Goal: Information Seeking & Learning: Learn about a topic

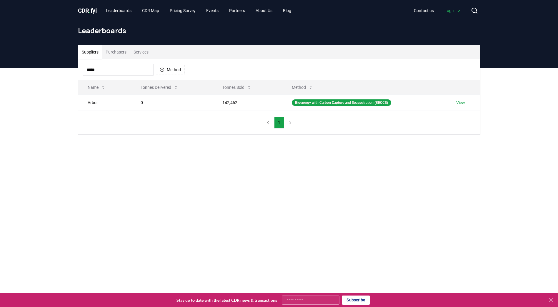
click at [91, 9] on span "." at bounding box center [90, 10] width 2 height 7
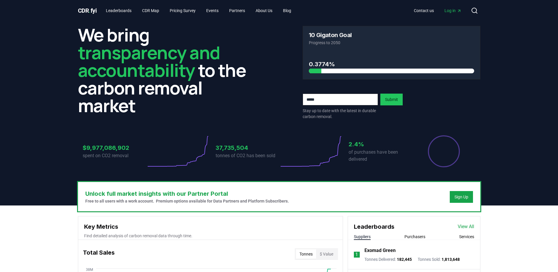
click at [451, 5] on div "Contact us Log in Search" at bounding box center [388, 11] width 184 height 12
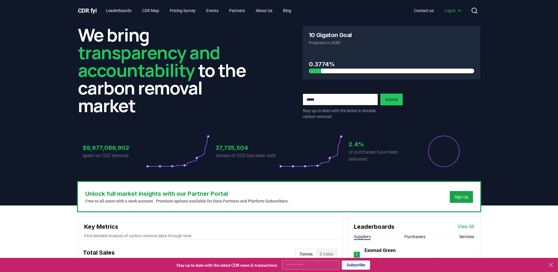
click at [450, 6] on link "Log in" at bounding box center [452, 10] width 26 height 11
click at [469, 229] on link "View All" at bounding box center [465, 226] width 16 height 7
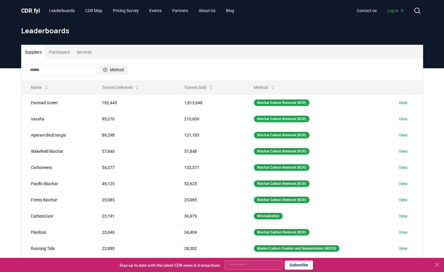
click at [116, 68] on button "Method" at bounding box center [113, 69] width 29 height 9
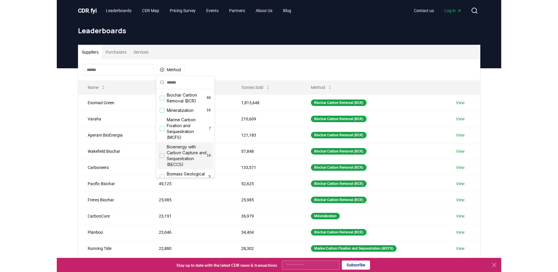
scroll to position [16, 0]
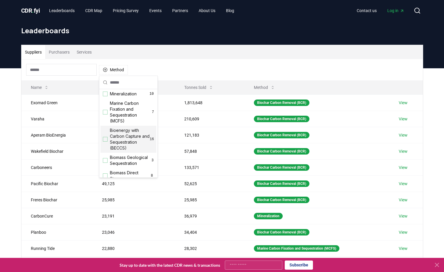
click at [102, 138] on div "Bioenergy with Carbon Capture and Sequestration (BECCS) 16" at bounding box center [129, 139] width 56 height 27
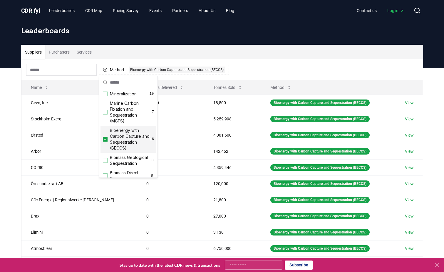
click at [15, 105] on div "Suppliers Purchasers Services Method 1 Bioenergy with Carbon Capture and Seques…" at bounding box center [222, 185] width 444 height 235
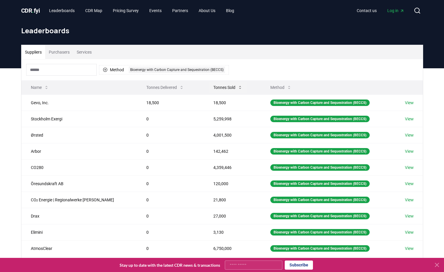
click at [220, 84] on button "Tonnes Sold" at bounding box center [228, 87] width 39 height 12
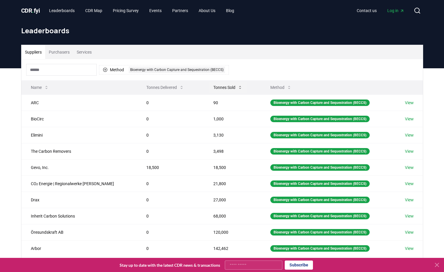
click at [220, 84] on button "Tonnes Sold" at bounding box center [228, 87] width 39 height 12
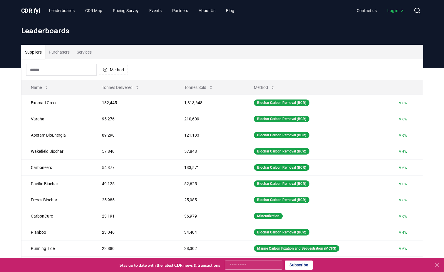
click at [54, 57] on button "Purchasers" at bounding box center [59, 52] width 28 height 14
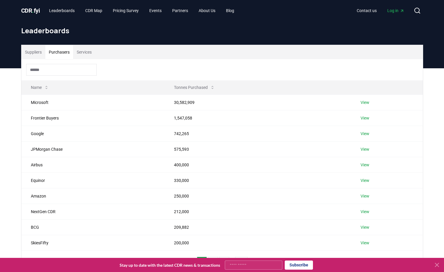
click at [80, 54] on button "Services" at bounding box center [84, 52] width 22 height 14
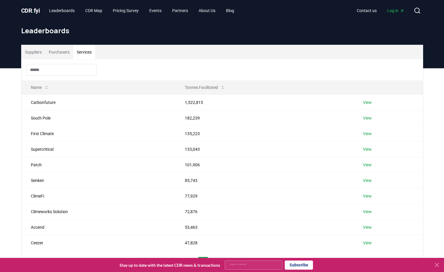
click at [44, 53] on button "Suppliers" at bounding box center [33, 52] width 24 height 14
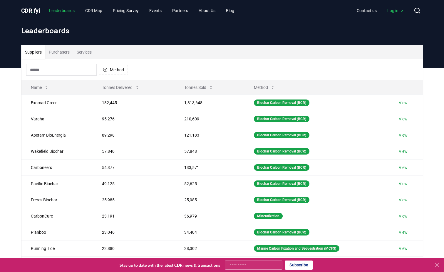
click at [65, 12] on link "Leaderboards" at bounding box center [61, 10] width 35 height 11
click at [67, 53] on button "Purchasers" at bounding box center [59, 52] width 28 height 14
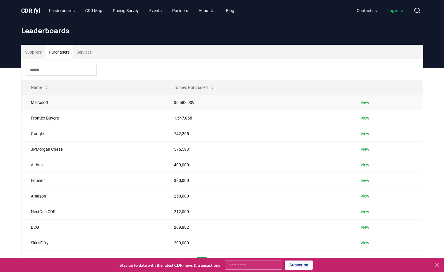
click at [362, 103] on link "View" at bounding box center [365, 102] width 9 height 6
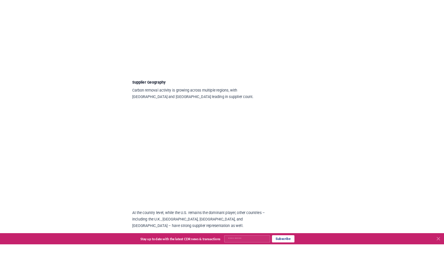
scroll to position [598, 0]
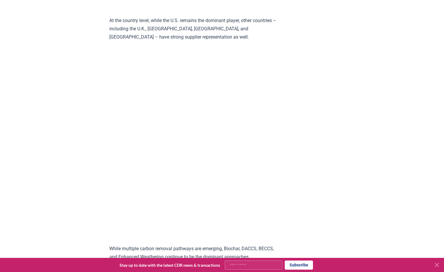
scroll to position [809, 0]
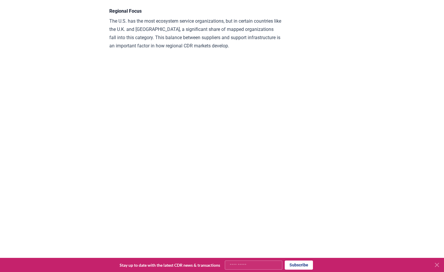
scroll to position [1369, 0]
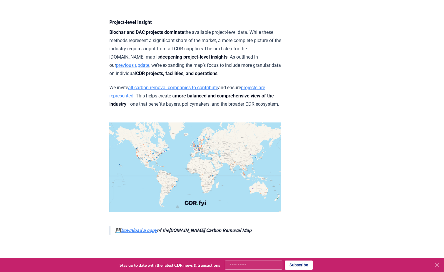
scroll to position [2306, 0]
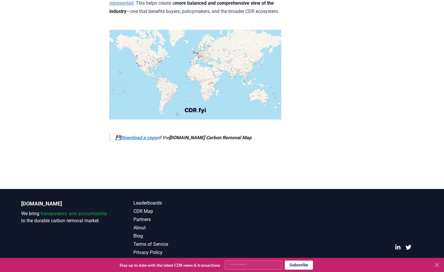
click at [147, 136] on strong "Download a copy" at bounding box center [139, 138] width 36 height 6
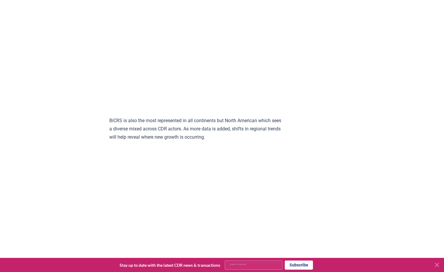
scroll to position [1816, 0]
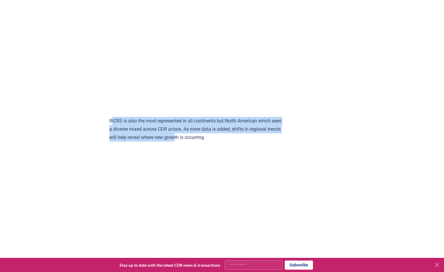
drag, startPoint x: 112, startPoint y: 112, endPoint x: 212, endPoint y: 123, distance: 100.9
click at [212, 123] on p "BiCRS is also the most represented in all continents but North American which s…" at bounding box center [195, 129] width 172 height 25
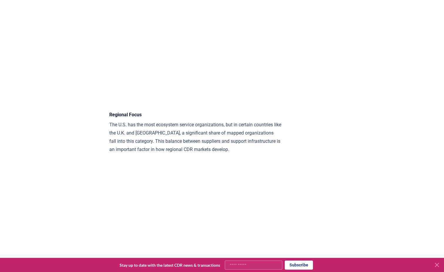
scroll to position [1267, 0]
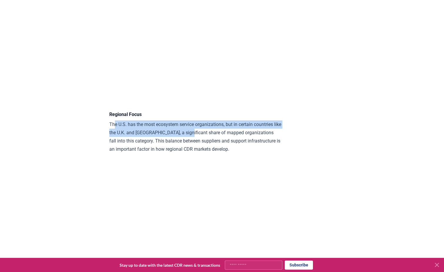
drag, startPoint x: 115, startPoint y: 115, endPoint x: 201, endPoint y: 126, distance: 86.8
click at [201, 126] on p "The U.S. has the most ecosystem service organizations, but in certain countries…" at bounding box center [195, 136] width 172 height 33
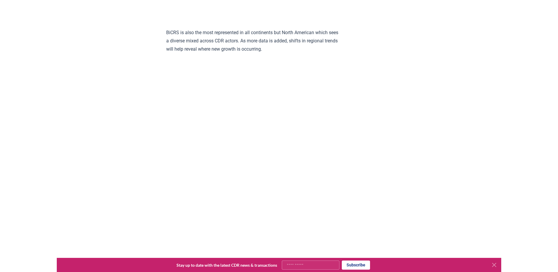
scroll to position [1904, 0]
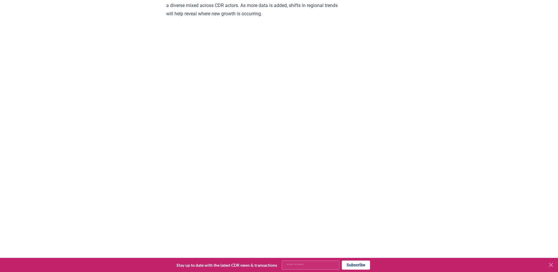
scroll to position [1939, 0]
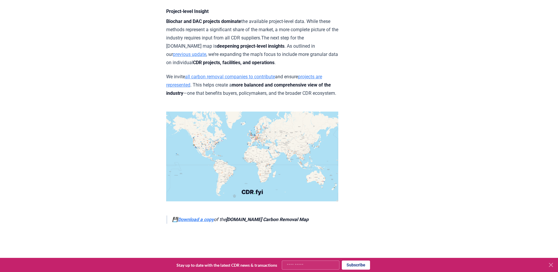
scroll to position [2224, 0]
click at [271, 140] on img at bounding box center [252, 157] width 172 height 90
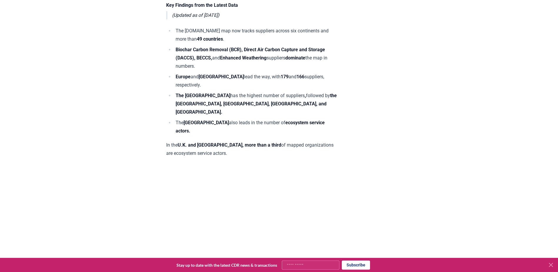
scroll to position [367, 0]
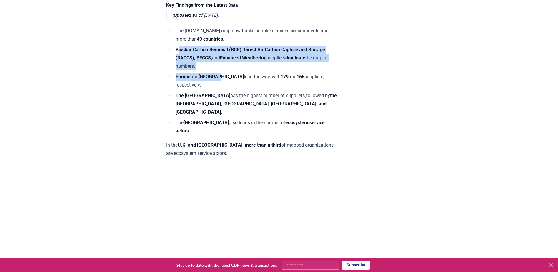
drag, startPoint x: 177, startPoint y: 56, endPoint x: 220, endPoint y: 86, distance: 52.1
click at [220, 86] on ul "The CDR.fyi map now tracks suppliers across six continents and more than 49 cou…" at bounding box center [252, 81] width 172 height 108
click at [220, 79] on strong "North America" at bounding box center [220, 77] width 45 height 6
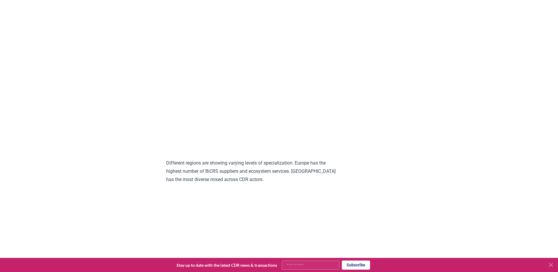
scroll to position [1471, 0]
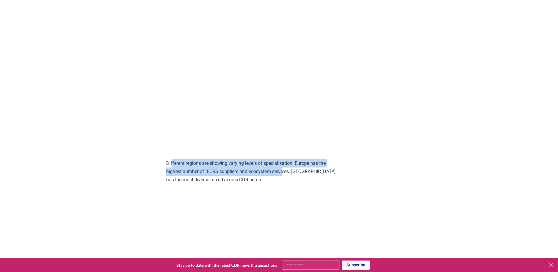
drag, startPoint x: 172, startPoint y: 155, endPoint x: 285, endPoint y: 162, distance: 113.1
click at [285, 162] on p "Different regions are showing varying levels of specialization. Europe has the …" at bounding box center [252, 171] width 172 height 25
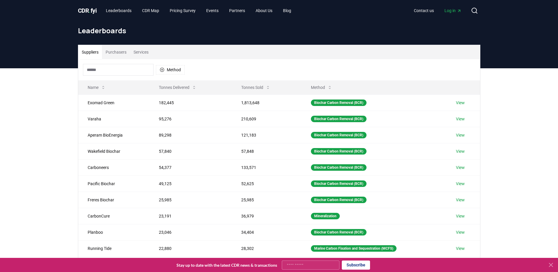
click at [136, 63] on div "Method" at bounding box center [279, 69] width 402 height 21
click at [136, 67] on input at bounding box center [118, 70] width 71 height 12
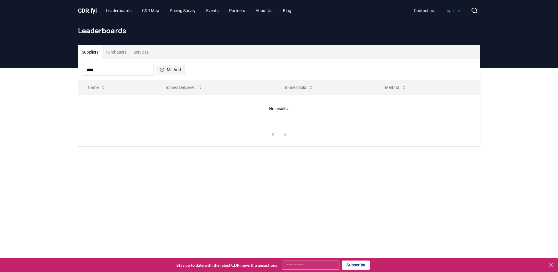
type input "****"
click at [171, 74] on button "Method" at bounding box center [170, 69] width 29 height 9
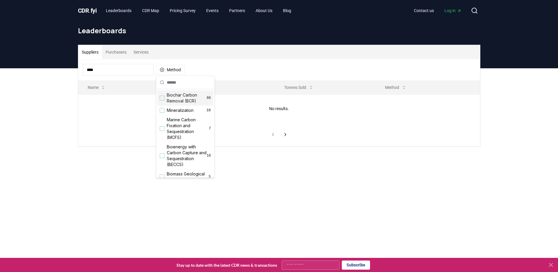
click at [116, 53] on button "Purchasers" at bounding box center [116, 52] width 28 height 14
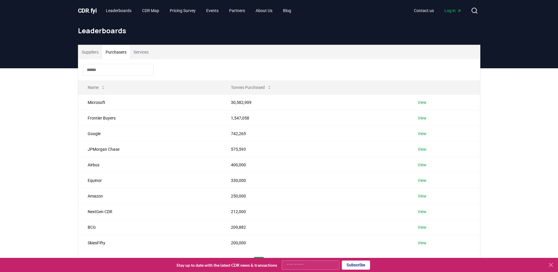
click at [140, 52] on button "Services" at bounding box center [141, 52] width 22 height 14
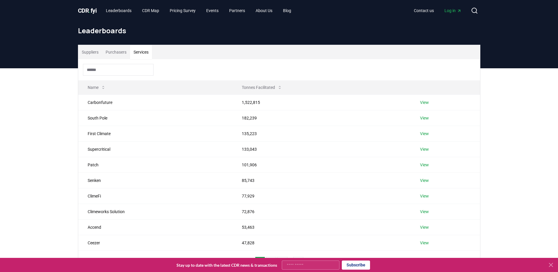
click at [123, 53] on button "Purchasers" at bounding box center [116, 52] width 28 height 14
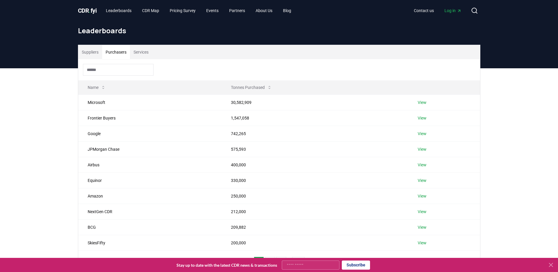
click at [98, 53] on button "Suppliers" at bounding box center [90, 52] width 24 height 14
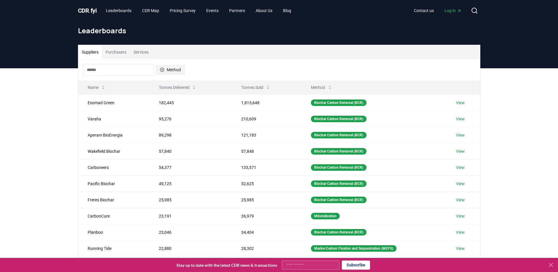
click at [158, 70] on button "Method" at bounding box center [170, 69] width 29 height 9
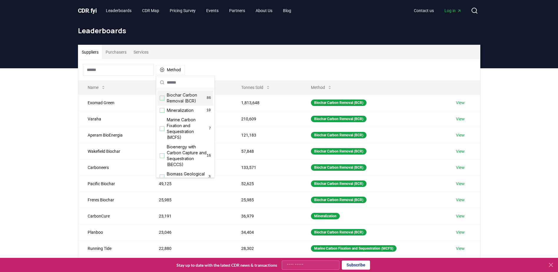
click at [163, 100] on div "Biochar Carbon Removal (BCR) 86" at bounding box center [185, 97] width 56 height 15
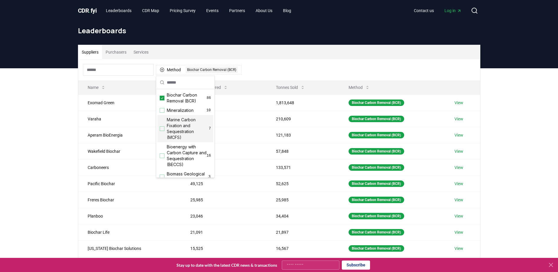
click at [39, 143] on div "Suppliers Purchasers Services Method 1 Biochar Carbon Removal (BCR) Name Tonnes…" at bounding box center [279, 185] width 558 height 235
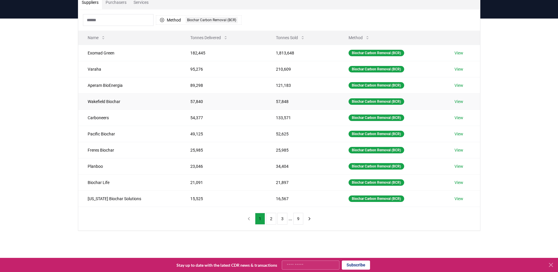
scroll to position [50, 0]
click at [275, 223] on button "2" at bounding box center [271, 218] width 10 height 12
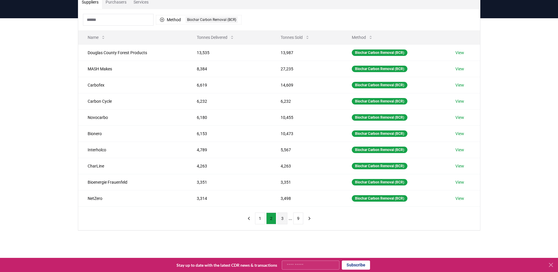
click at [286, 223] on button "3" at bounding box center [282, 218] width 10 height 12
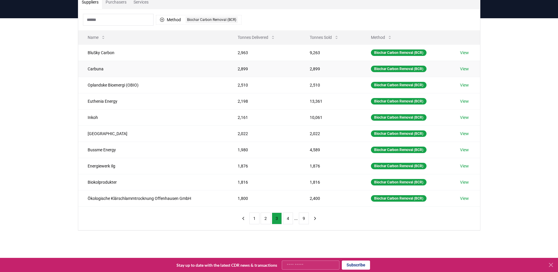
scroll to position [0, 0]
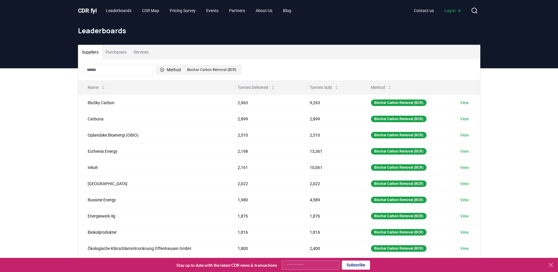
click at [206, 71] on div "Biochar Carbon Removal (BCR)" at bounding box center [211, 69] width 52 height 6
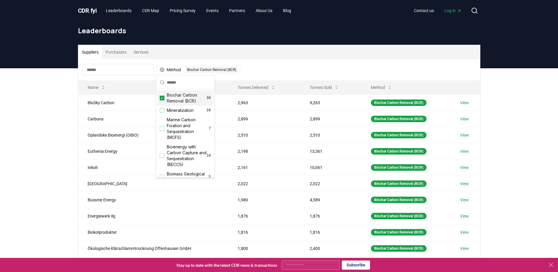
click at [164, 102] on div "Biochar Carbon Removal (BCR) 86" at bounding box center [185, 97] width 56 height 15
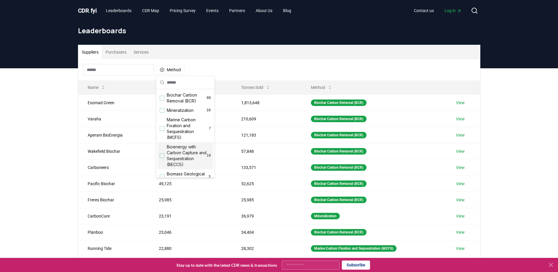
click at [165, 154] on div "Bioenergy with Carbon Capture and Sequestration (BECCS) 16" at bounding box center [185, 155] width 56 height 27
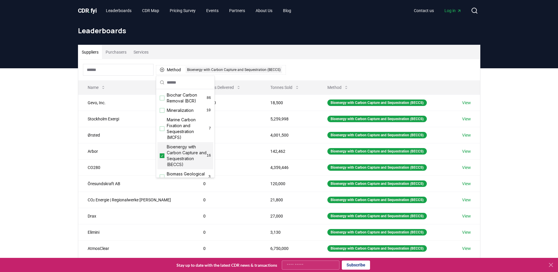
click at [40, 165] on div "Suppliers Purchasers Services Method 1 Bioenergy with Carbon Capture and Seques…" at bounding box center [279, 185] width 558 height 235
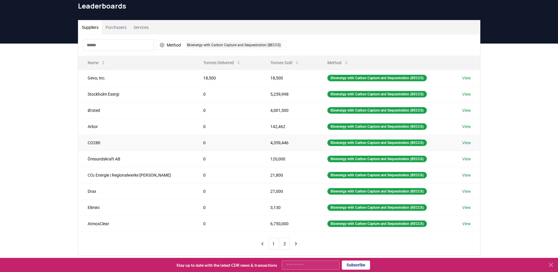
scroll to position [25, 0]
